Goal: Find specific page/section: Find specific page/section

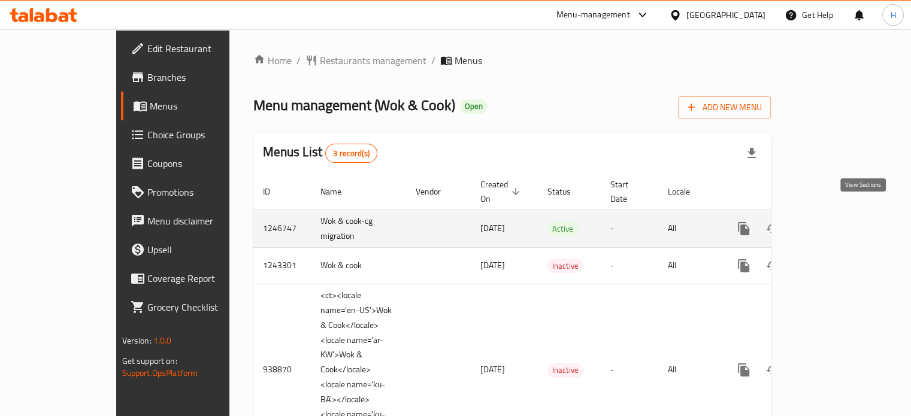
click at [837, 222] on icon "enhanced table" at bounding box center [830, 229] width 14 height 14
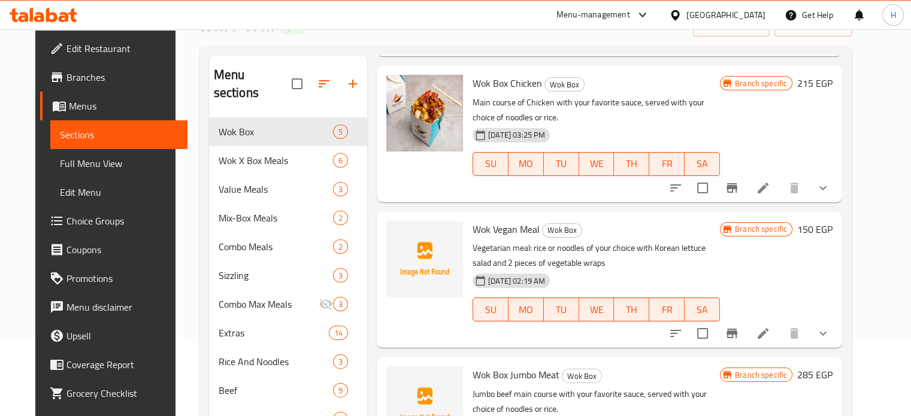
scroll to position [77, 0]
click at [66, 77] on span "Branches" at bounding box center [121, 77] width 111 height 14
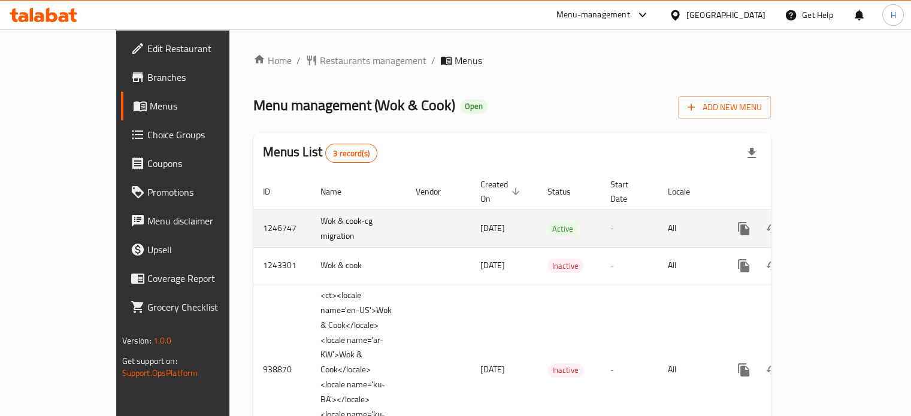
click at [837, 222] on icon "enhanced table" at bounding box center [830, 229] width 14 height 14
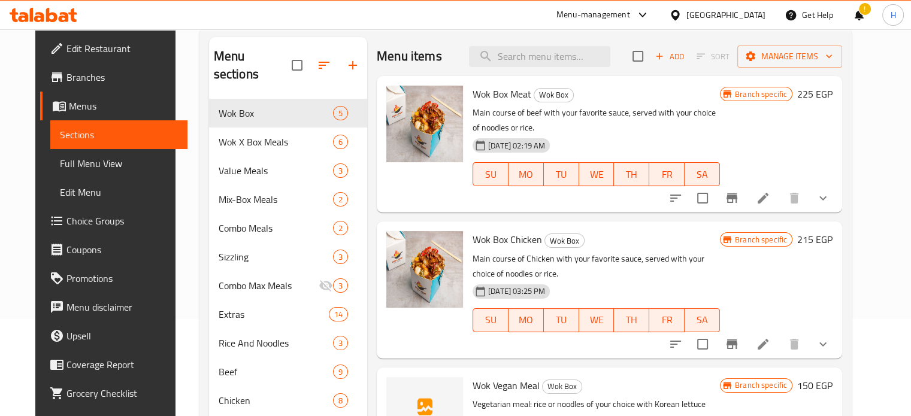
scroll to position [77, 0]
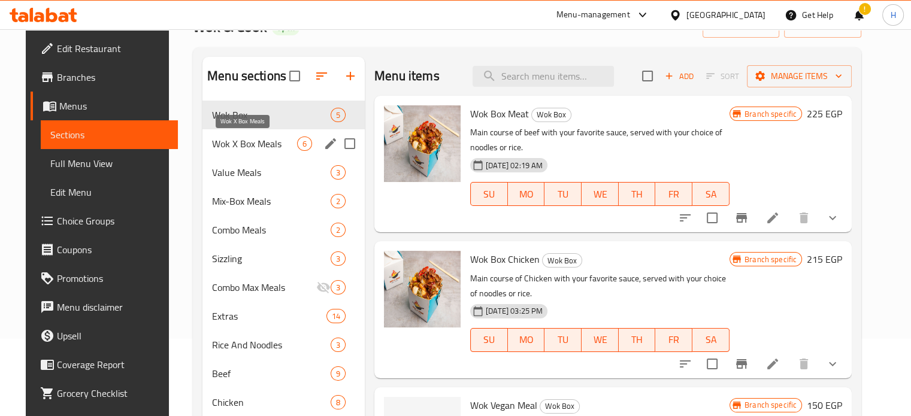
click at [237, 143] on span "Wok X Box Meals" at bounding box center [254, 144] width 85 height 14
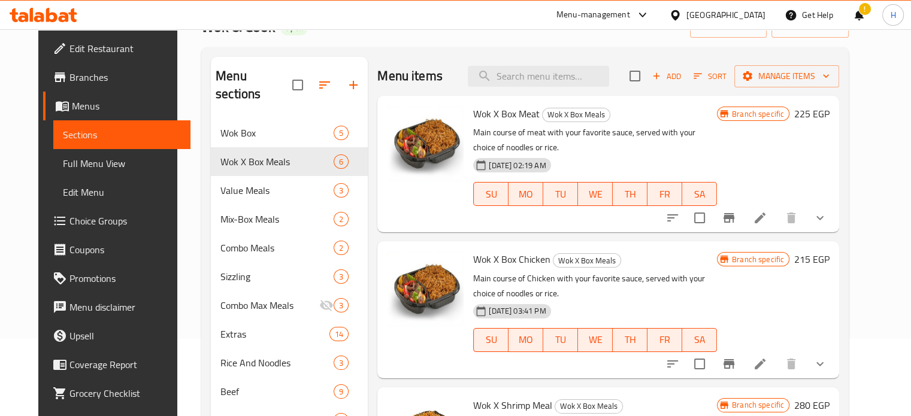
click at [55, 16] on icon at bounding box center [51, 15] width 11 height 14
